Goal: Task Accomplishment & Management: Manage account settings

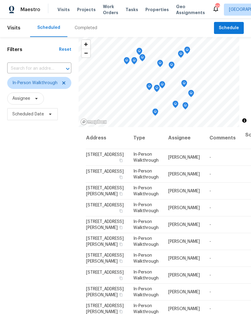
click at [63, 11] on span "Visits" at bounding box center [63, 10] width 12 height 6
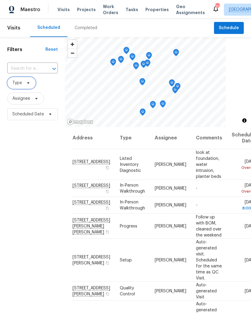
click at [26, 82] on icon at bounding box center [28, 83] width 5 height 5
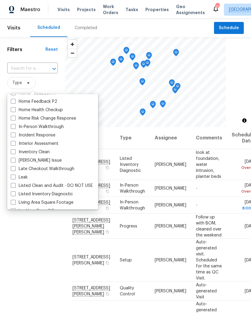
scroll to position [214, 0]
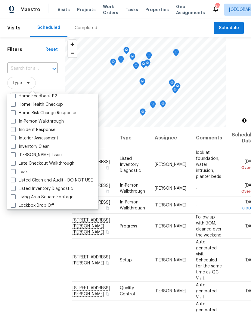
click at [58, 124] on label "In-Person Walkthrough" at bounding box center [37, 122] width 53 height 6
click at [15, 122] on input "In-Person Walkthrough" at bounding box center [13, 121] width 4 height 4
checkbox input "true"
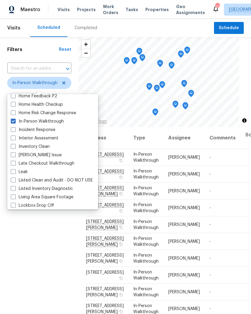
click at [38, 230] on div "Filters Reset ​ In-Person Walkthrough Assignee Scheduled Date" at bounding box center [39, 208] width 79 height 342
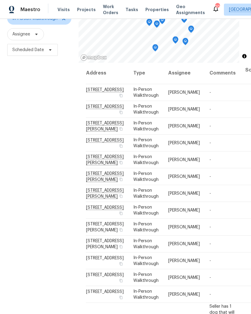
scroll to position [64, 0]
click at [0, 0] on icon at bounding box center [0, 0] width 0 height 0
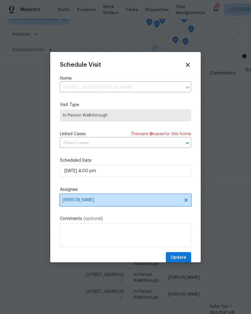
click at [99, 202] on span "[PERSON_NAME]" at bounding box center [122, 200] width 118 height 5
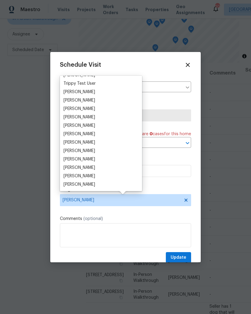
scroll to position [553, 0]
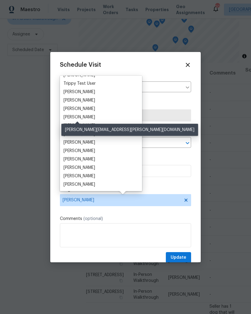
click at [91, 116] on div "[PERSON_NAME]" at bounding box center [79, 117] width 32 height 6
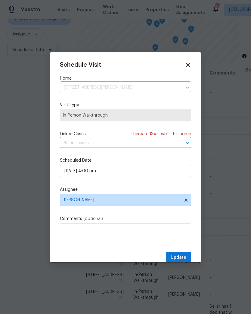
click at [29, 188] on div at bounding box center [125, 157] width 251 height 314
click at [182, 259] on span "Update" at bounding box center [179, 258] width 16 height 8
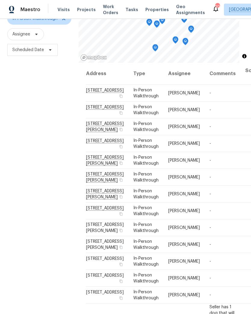
scroll to position [0, 0]
click at [61, 291] on div "Filters Reset ​ In-Person Walkthrough Assignee Scheduled Date" at bounding box center [39, 144] width 79 height 342
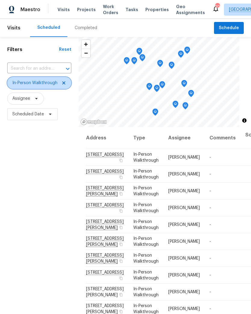
click at [61, 82] on icon at bounding box center [63, 83] width 5 height 5
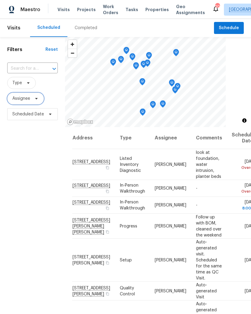
click at [23, 98] on span "Assignee" at bounding box center [21, 99] width 18 height 6
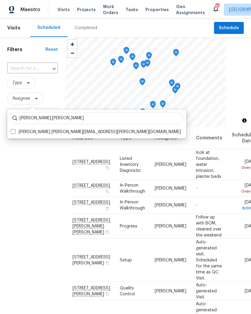
type input "Brad.baum"
click at [15, 139] on div "Filters Reset ​ Type Assignee Scheduled Date" at bounding box center [32, 208] width 65 height 342
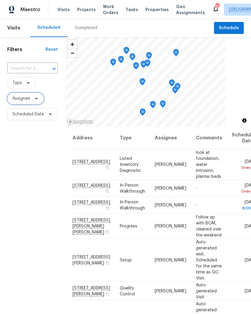
click at [35, 96] on span "Assignee" at bounding box center [25, 99] width 37 height 12
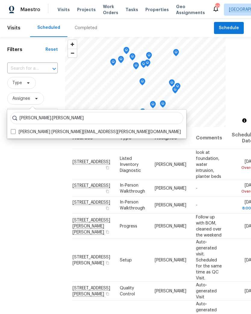
type input "Brad.baum"
click at [12, 138] on div "Brad.baum Brad Baum brad.baum@opendoor.com" at bounding box center [96, 124] width 179 height 29
click at [10, 135] on div "Brad Baum brad.baum@opendoor.com" at bounding box center [96, 132] width 175 height 8
click at [17, 132] on label "Brad Baum brad.baum@opendoor.com" at bounding box center [96, 132] width 170 height 6
click at [15, 132] on input "Brad Baum brad.baum@opendoor.com" at bounding box center [13, 131] width 4 height 4
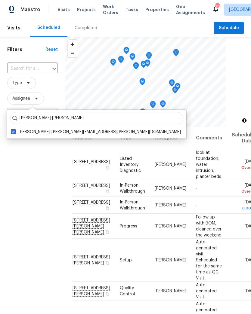
checkbox input "true"
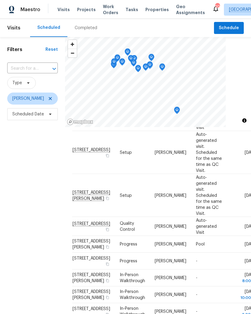
scroll to position [236, 0]
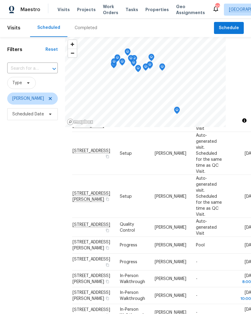
click at [0, 0] on icon at bounding box center [0, 0] width 0 height 0
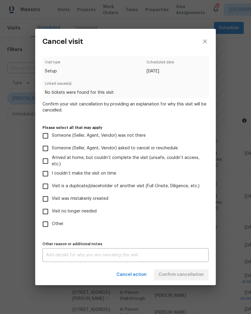
click at [44, 211] on input "Visit no longer needed" at bounding box center [45, 211] width 13 height 13
checkbox input "true"
click at [47, 198] on input "Visit was mistakenly created" at bounding box center [45, 199] width 13 height 13
checkbox input "true"
click at [46, 211] on input "Visit no longer needed" at bounding box center [45, 211] width 13 height 13
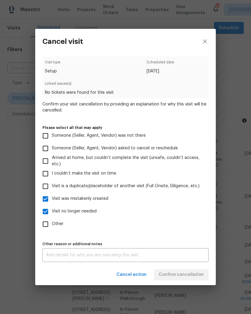
checkbox input "false"
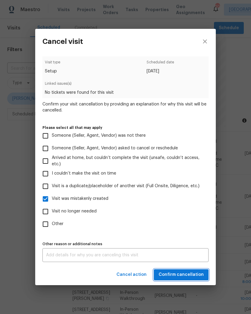
click at [180, 271] on button "Confirm cancellation" at bounding box center [181, 274] width 55 height 11
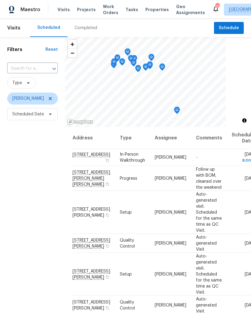
scroll to position [0, 0]
